Goal: Information Seeking & Learning: Learn about a topic

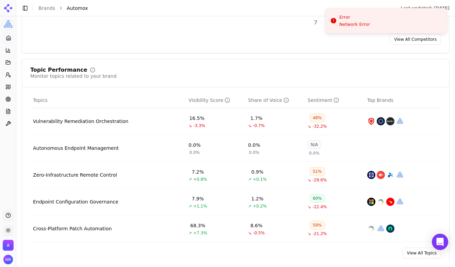
scroll to position [268, 0]
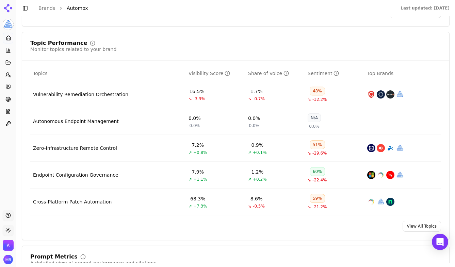
click at [98, 147] on div "Zero-Infrastructure Remote Control" at bounding box center [75, 148] width 84 height 7
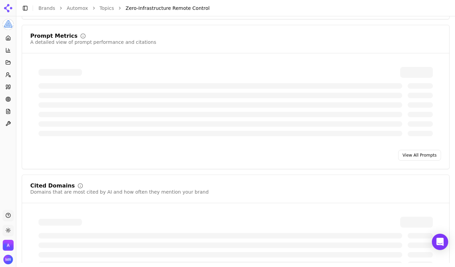
scroll to position [276, 0]
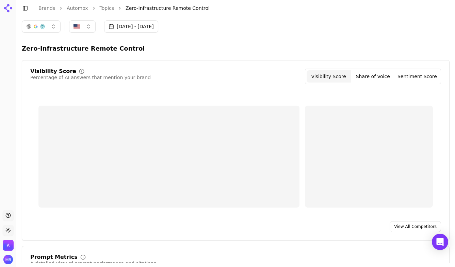
click at [48, 8] on link "Brands" at bounding box center [46, 7] width 17 height 5
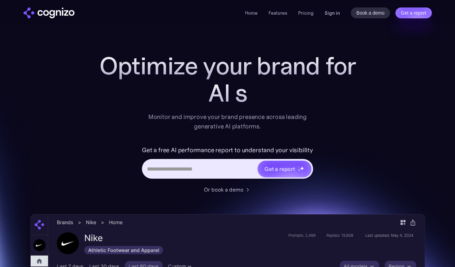
click at [336, 15] on link "Sign in" at bounding box center [331, 13] width 15 height 8
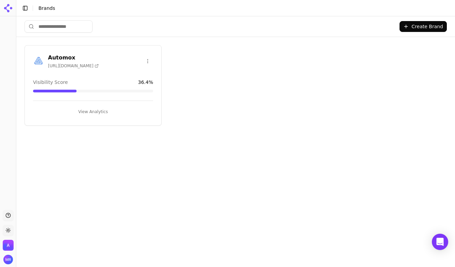
click at [70, 69] on div "Automox [URL][DOMAIN_NAME]" at bounding box center [93, 62] width 136 height 17
click at [72, 65] on span "[URL][DOMAIN_NAME]" at bounding box center [73, 65] width 51 height 5
click at [101, 113] on button "View Analytics" at bounding box center [93, 111] width 120 height 11
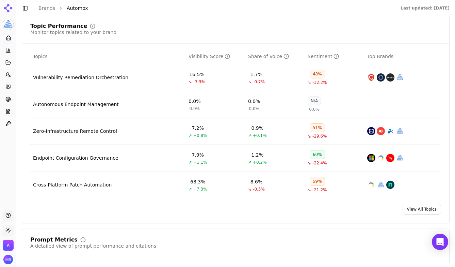
scroll to position [318, 0]
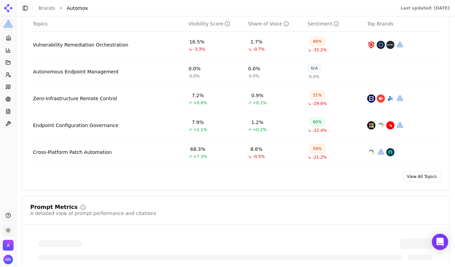
click at [88, 98] on div "Zero-Infrastructure Remote Control" at bounding box center [75, 98] width 84 height 7
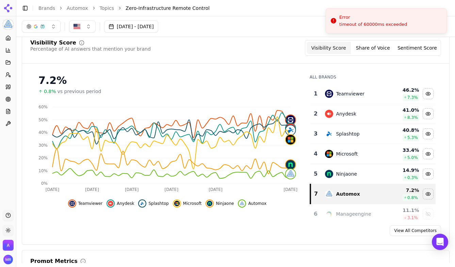
scroll to position [26, 0]
